Goal: Browse casually: Explore the website without a specific task or goal

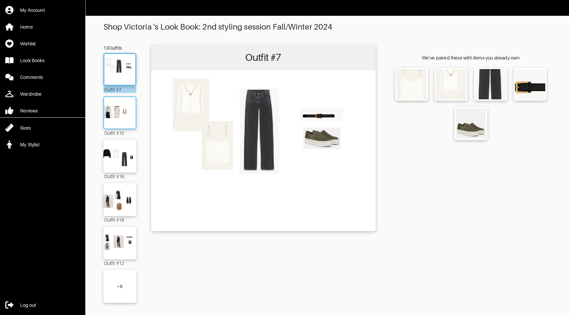
click at [117, 114] on img at bounding box center [120, 112] width 36 height 25
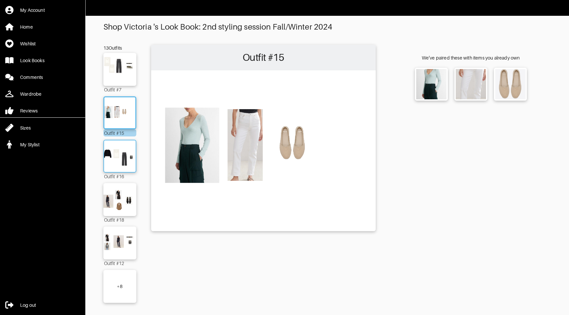
click at [117, 155] on img at bounding box center [120, 156] width 36 height 25
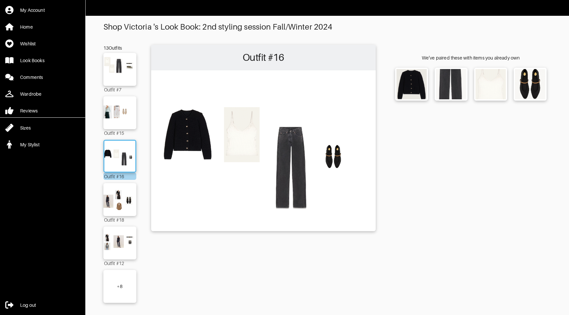
scroll to position [2, 0]
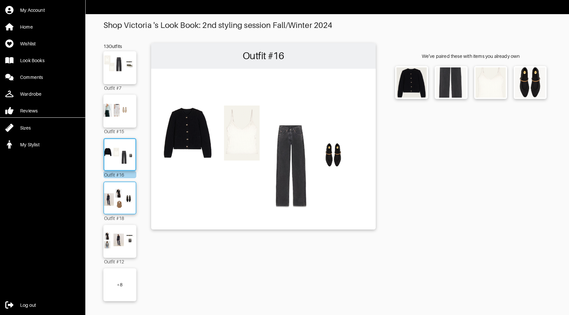
click at [118, 202] on img at bounding box center [120, 198] width 36 height 25
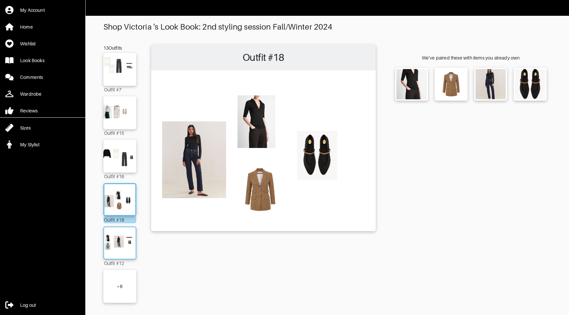
click at [122, 238] on img at bounding box center [120, 243] width 36 height 25
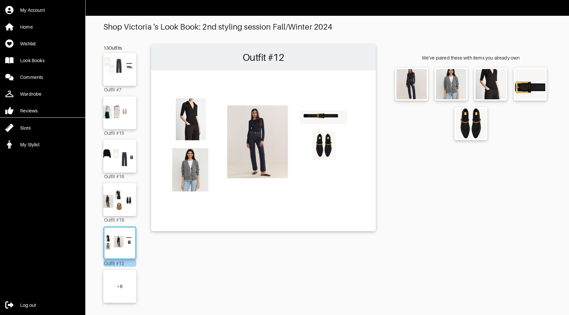
scroll to position [2, 0]
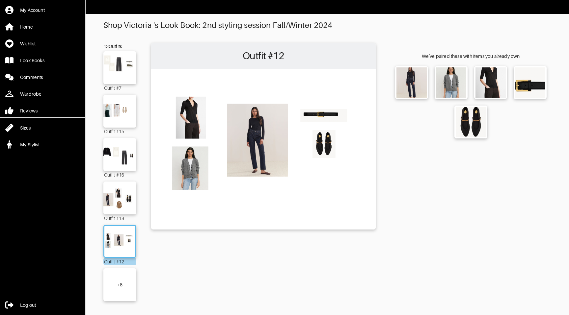
click at [115, 288] on div "+ 8" at bounding box center [119, 285] width 33 height 33
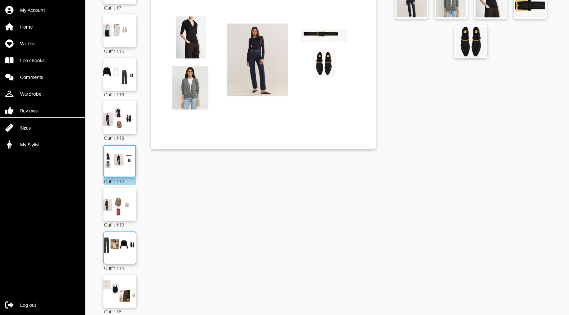
scroll to position [99, 0]
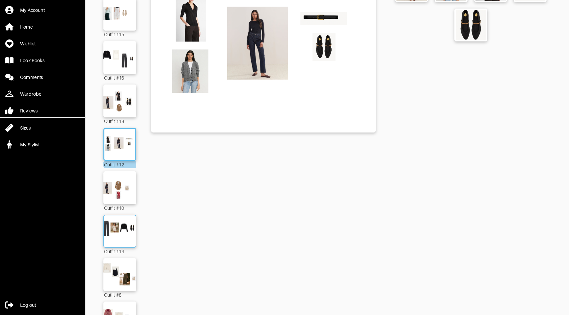
click at [115, 235] on img at bounding box center [120, 231] width 36 height 25
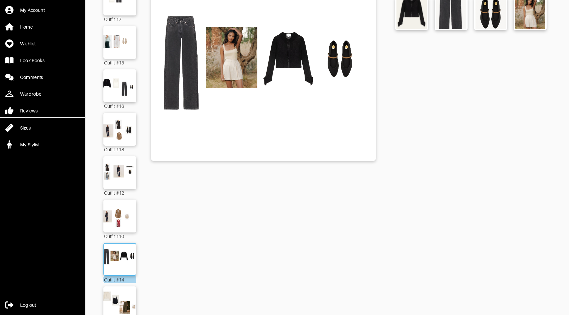
scroll to position [76, 0]
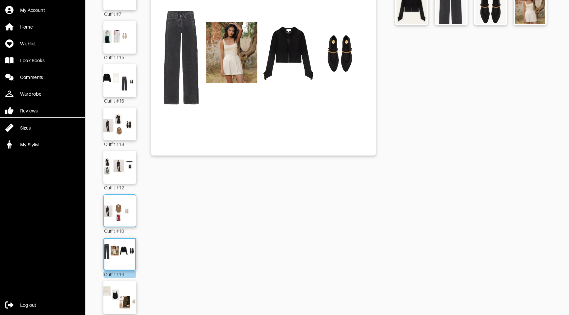
click at [121, 199] on img at bounding box center [120, 210] width 36 height 25
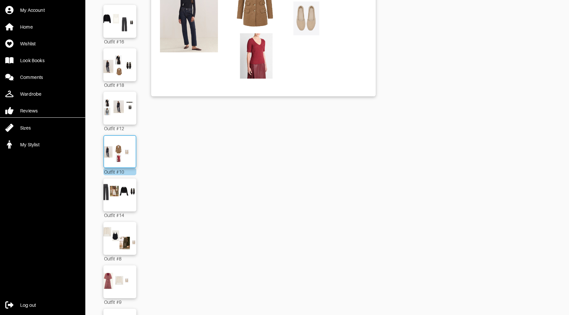
scroll to position [144, 0]
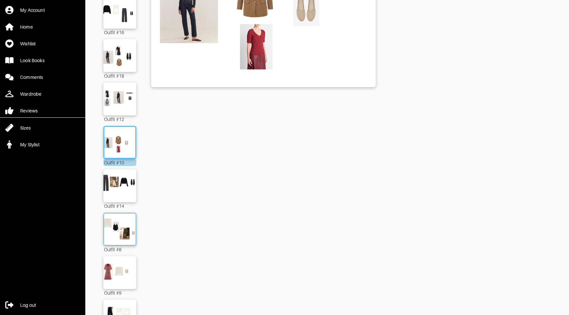
click at [120, 236] on img at bounding box center [120, 229] width 36 height 25
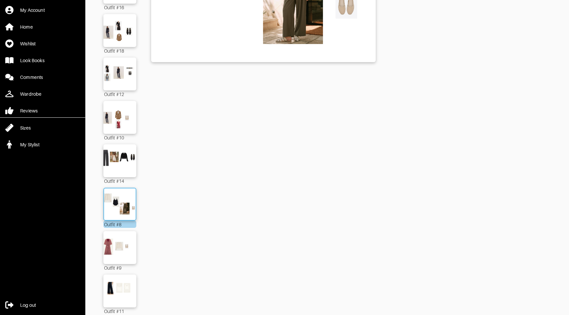
scroll to position [174, 0]
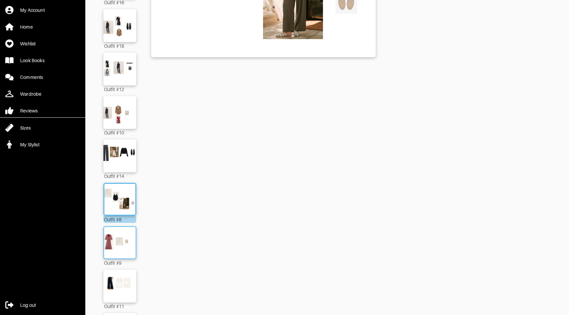
click at [123, 237] on img at bounding box center [120, 242] width 36 height 25
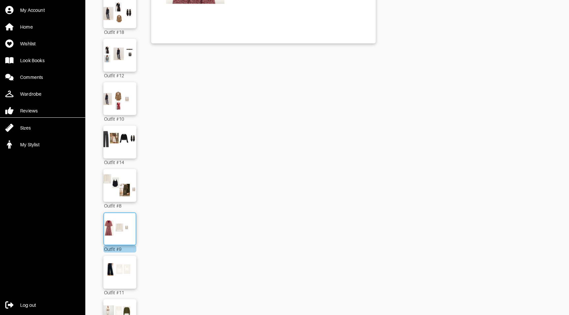
scroll to position [191, 0]
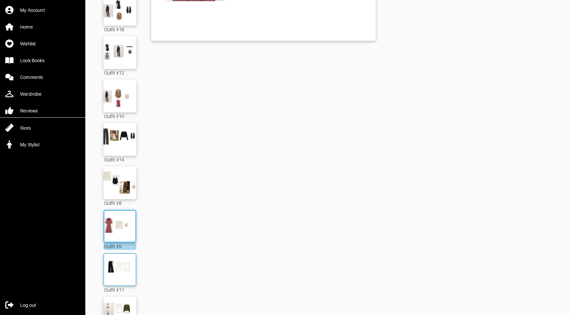
click at [121, 260] on img at bounding box center [120, 269] width 36 height 25
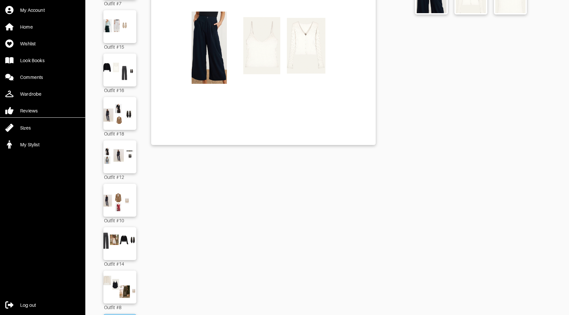
scroll to position [86, 0]
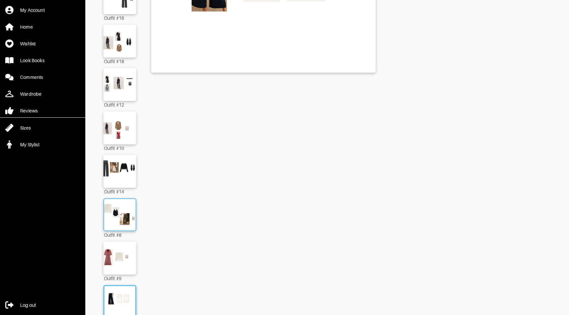
click at [121, 222] on img at bounding box center [120, 214] width 36 height 25
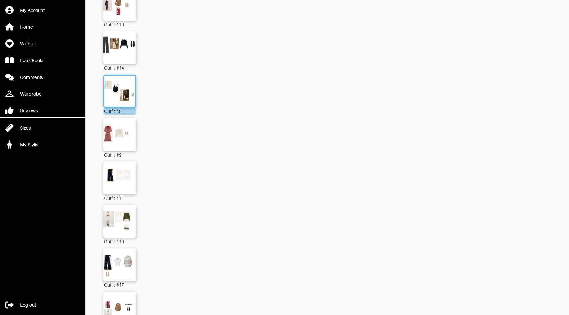
scroll to position [293, 0]
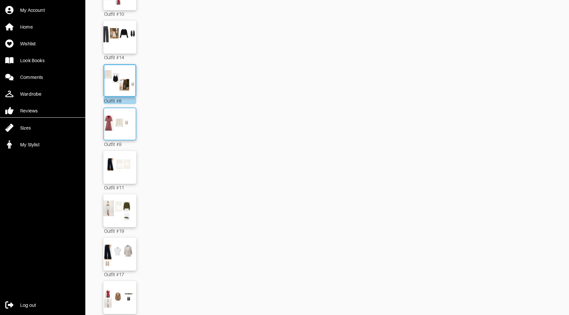
click at [126, 129] on img at bounding box center [120, 124] width 36 height 25
click at [121, 162] on img at bounding box center [120, 167] width 36 height 25
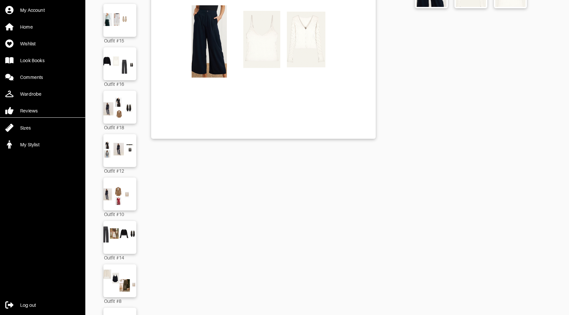
scroll to position [97, 0]
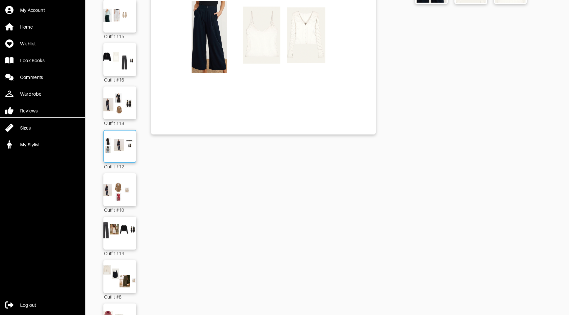
click at [124, 156] on img at bounding box center [120, 146] width 36 height 25
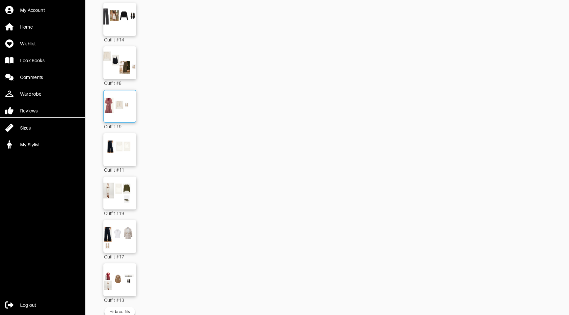
scroll to position [313, 0]
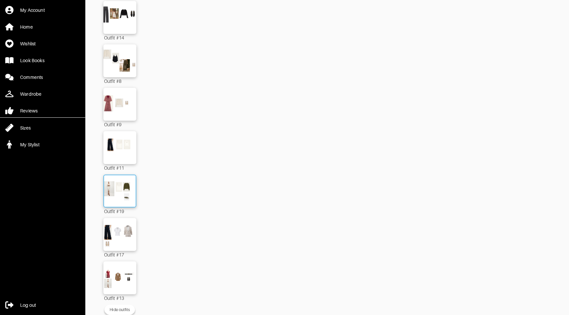
click at [110, 195] on img at bounding box center [120, 191] width 36 height 25
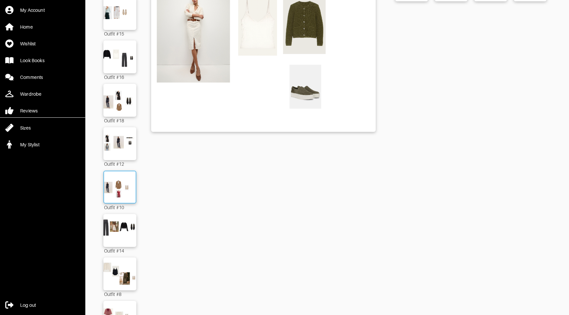
scroll to position [104, 0]
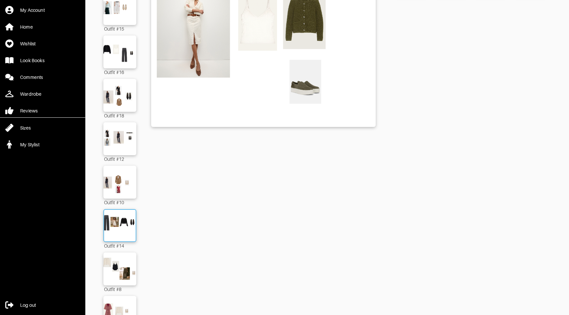
click at [120, 235] on img at bounding box center [120, 225] width 36 height 25
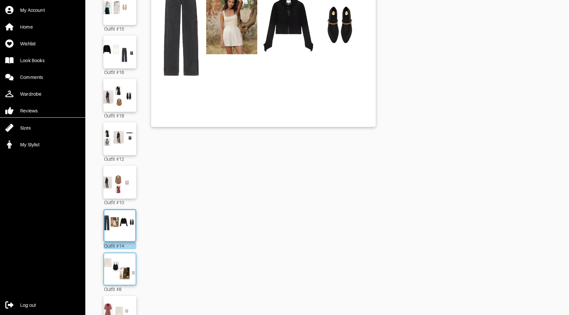
scroll to position [115, 0]
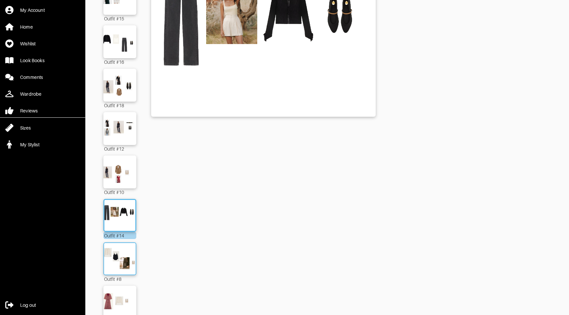
click at [121, 244] on div at bounding box center [119, 259] width 33 height 33
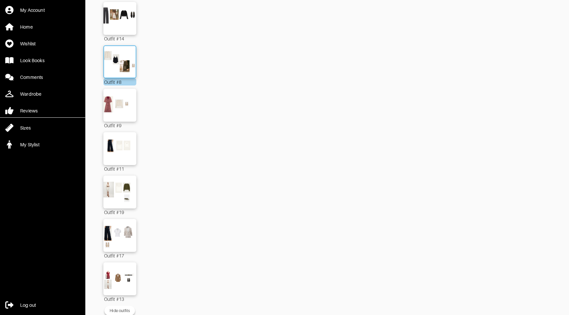
scroll to position [319, 0]
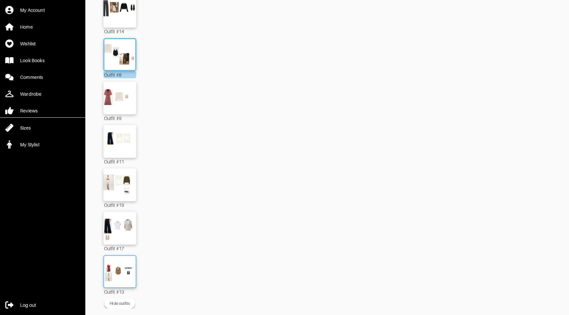
click at [116, 265] on img at bounding box center [120, 271] width 36 height 25
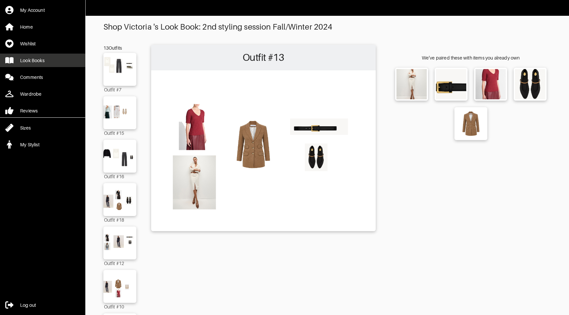
click at [41, 61] on div "Look Books" at bounding box center [32, 60] width 24 height 7
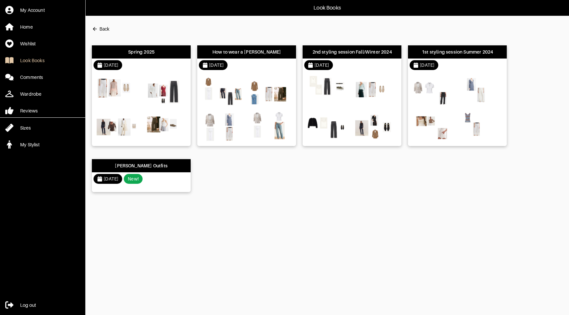
click at [157, 109] on div at bounding box center [141, 109] width 99 height 74
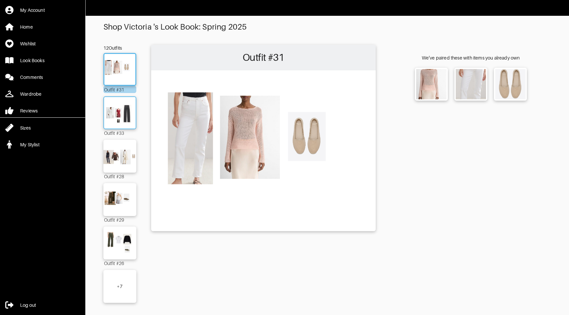
click at [115, 117] on img at bounding box center [120, 112] width 36 height 25
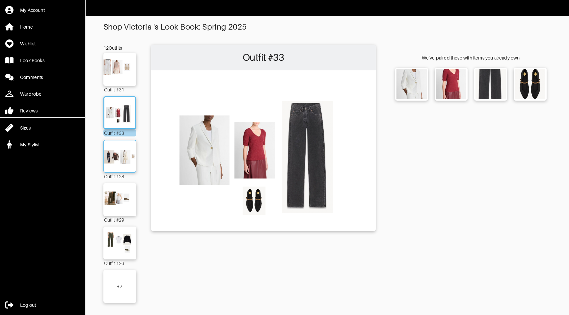
click at [115, 152] on img at bounding box center [120, 156] width 36 height 25
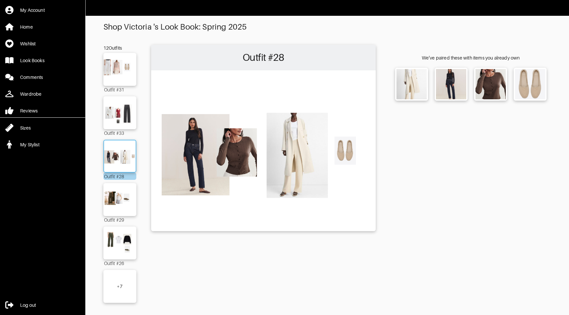
scroll to position [2, 0]
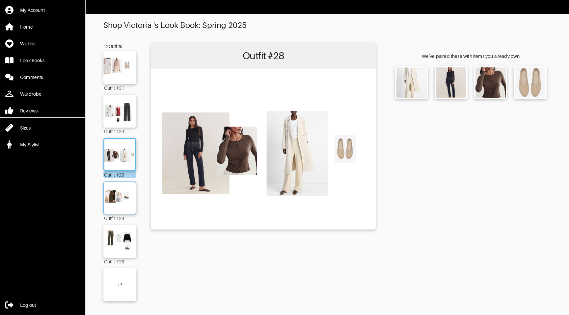
click at [119, 188] on img at bounding box center [120, 198] width 36 height 25
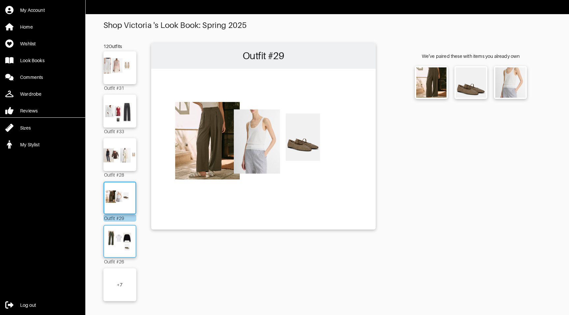
click at [120, 231] on img at bounding box center [120, 241] width 36 height 25
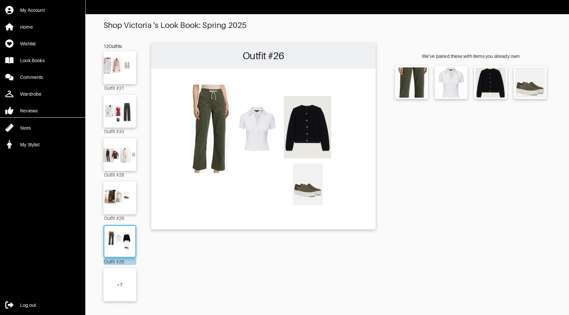
click at [120, 277] on div "+ 7" at bounding box center [119, 285] width 33 height 33
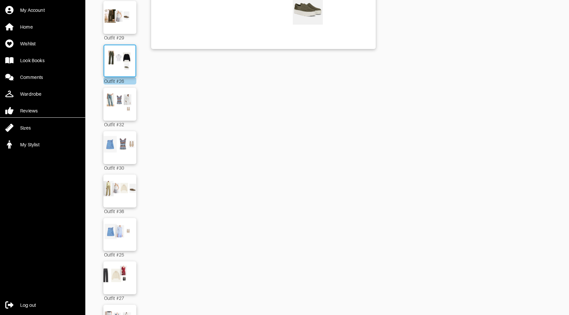
scroll to position [184, 0]
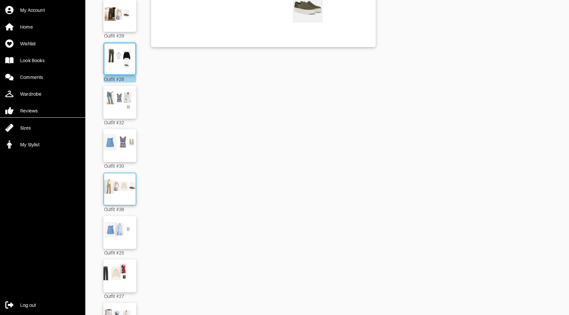
click at [129, 188] on img at bounding box center [120, 189] width 36 height 25
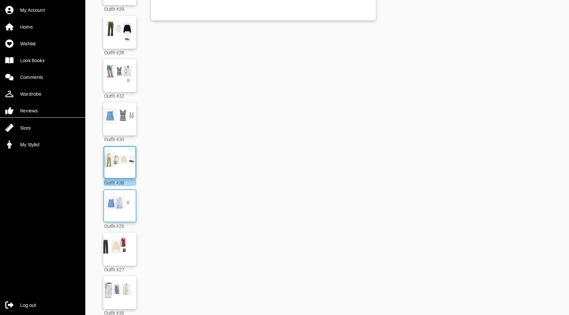
scroll to position [228, 0]
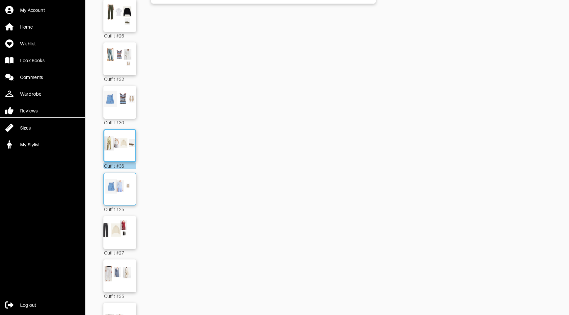
click at [121, 190] on img at bounding box center [120, 189] width 36 height 25
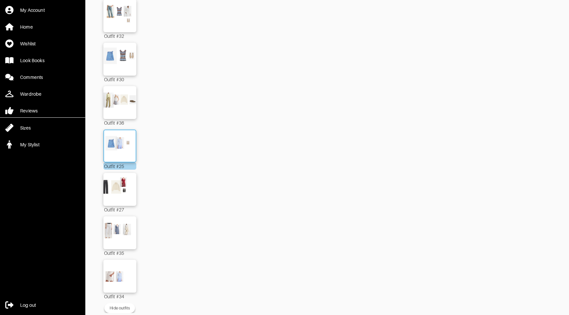
scroll to position [272, 0]
click at [123, 230] on img at bounding box center [120, 231] width 36 height 25
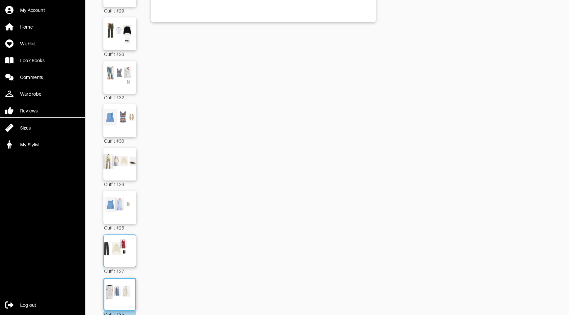
scroll to position [275, 0]
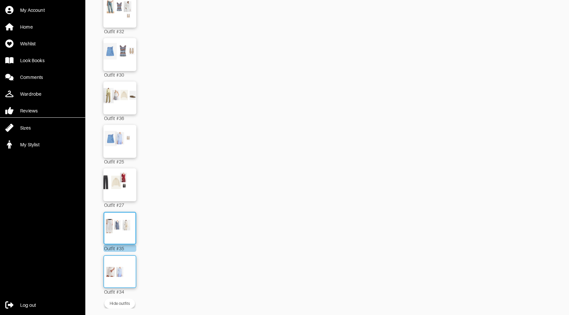
click at [113, 270] on img at bounding box center [120, 271] width 36 height 25
